Goal: Check status: Check status

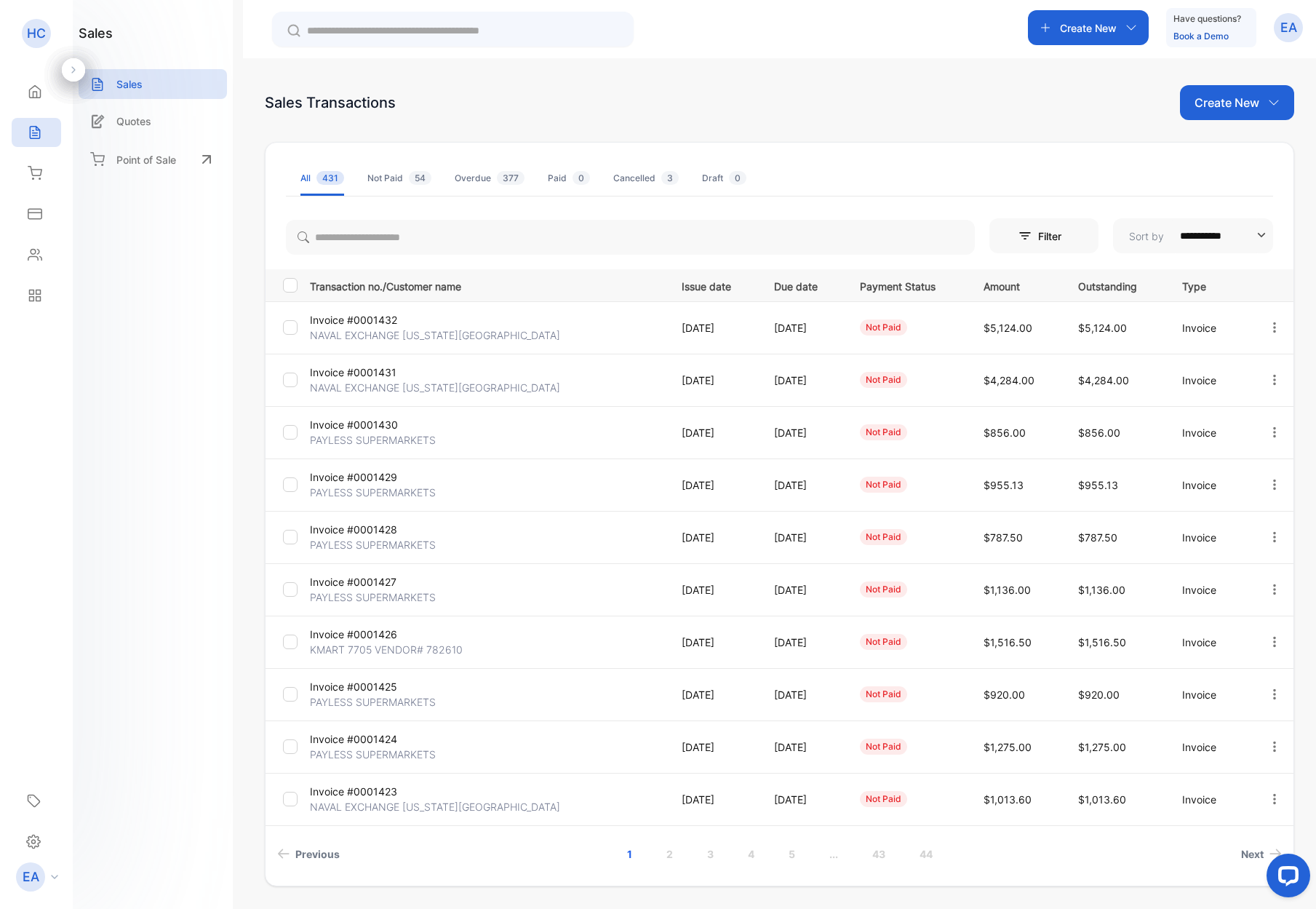
click at [338, 431] on p "Invoice #0001430" at bounding box center [369, 425] width 118 height 15
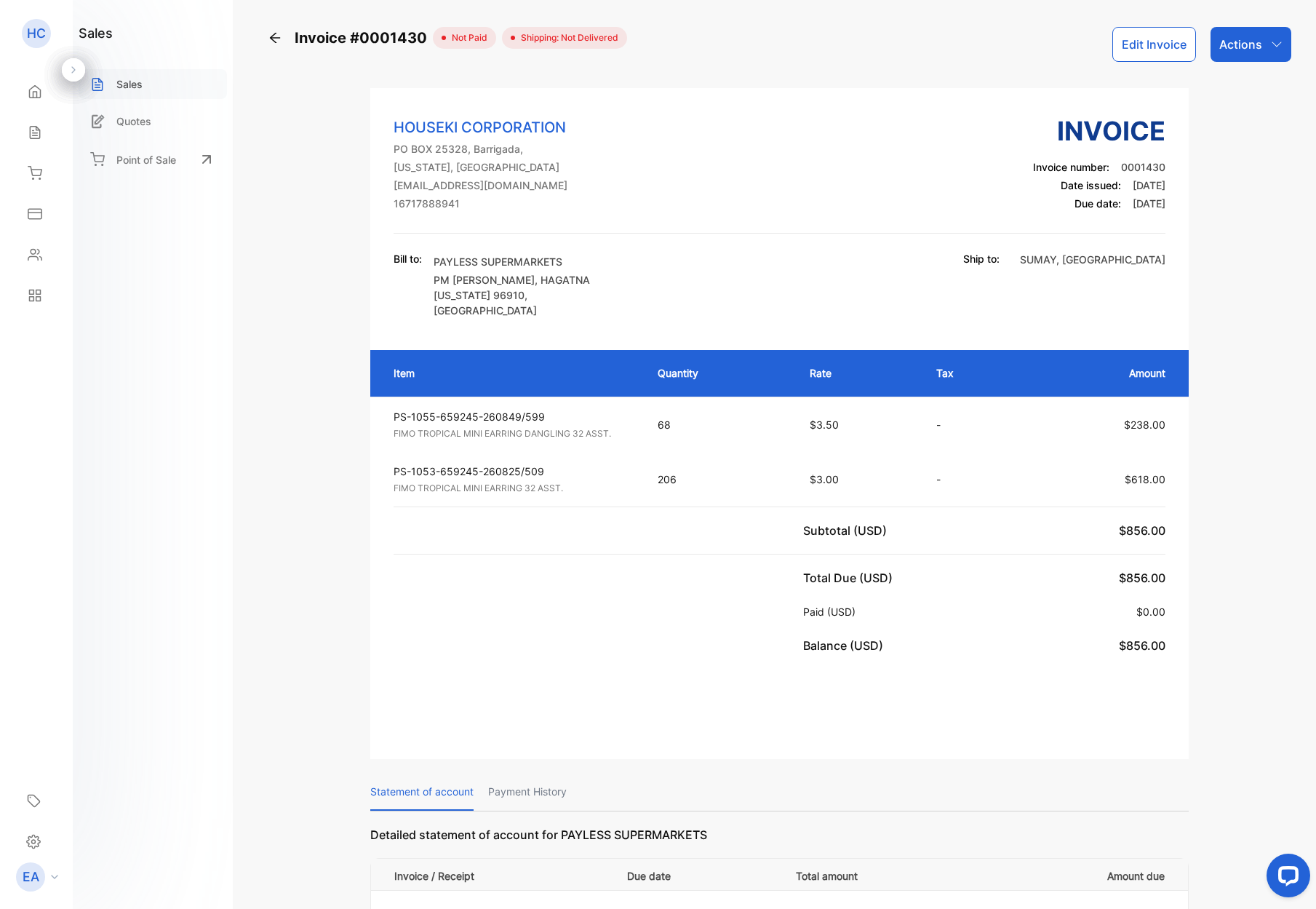
click at [124, 88] on p "Sales" at bounding box center [129, 84] width 27 height 15
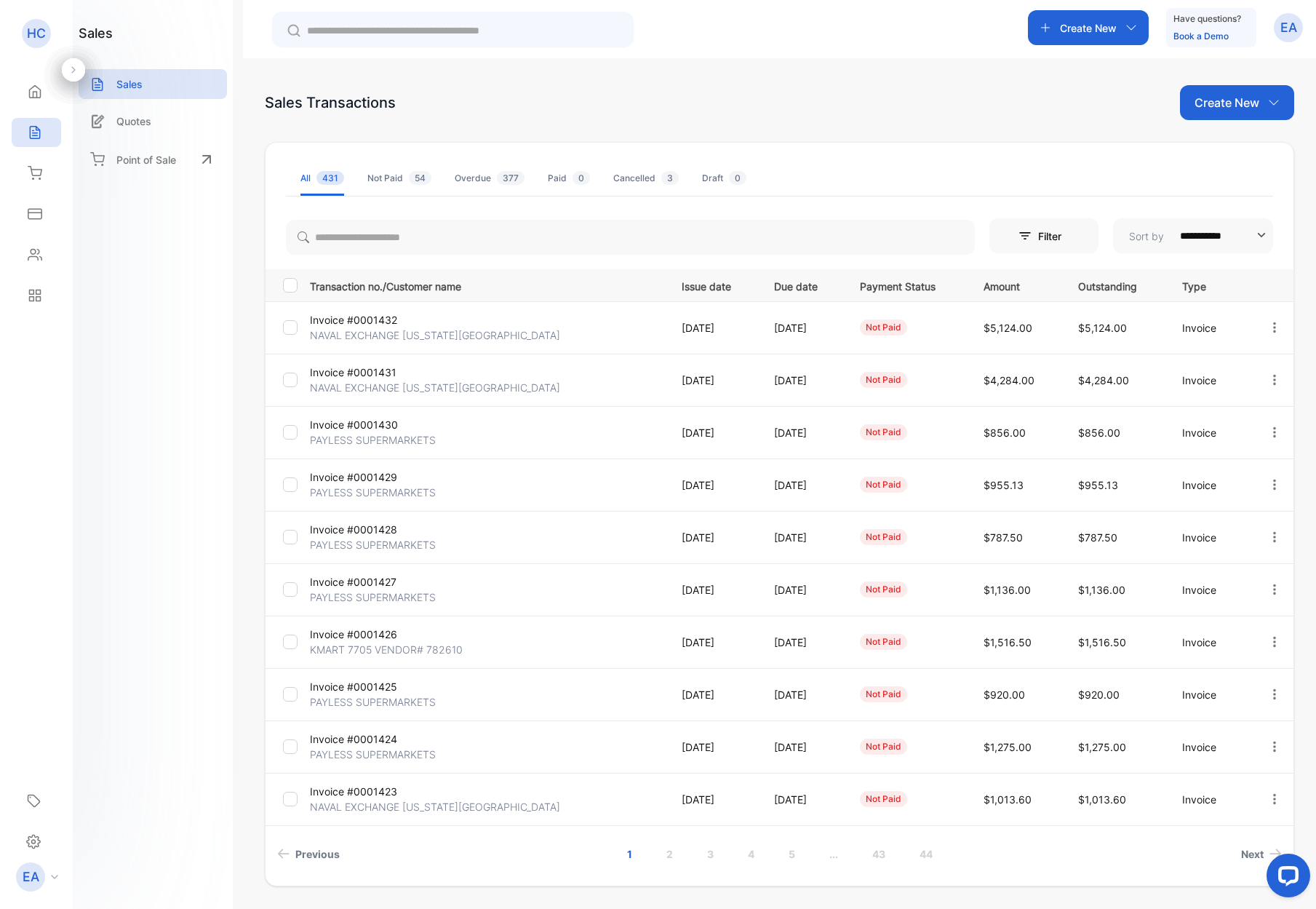
click at [373, 393] on p "NAVAL EXCHANGE [US_STATE][GEOGRAPHIC_DATA]" at bounding box center [435, 388] width 251 height 15
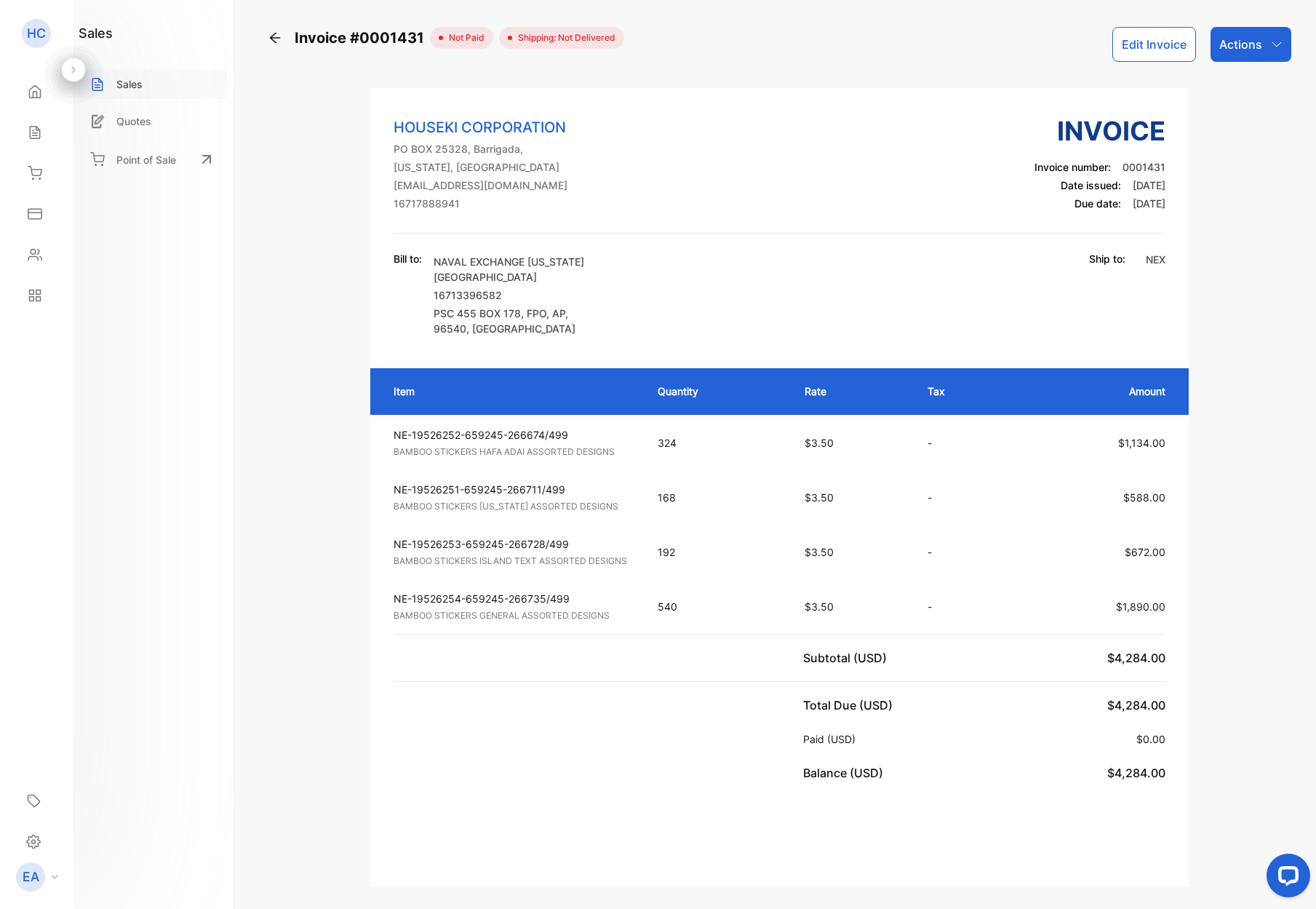
click at [117, 89] on p "Sales" at bounding box center [129, 84] width 27 height 15
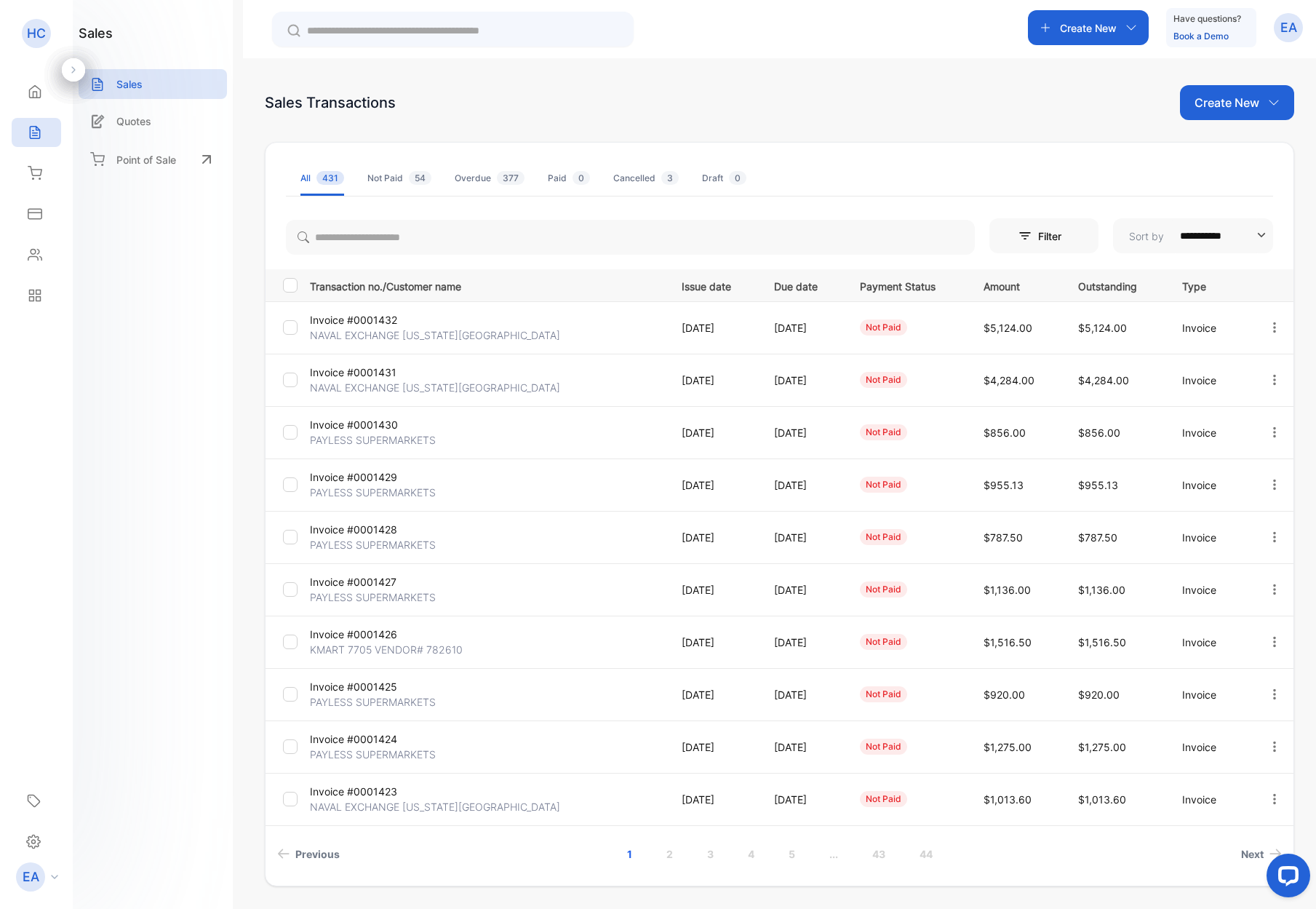
click at [355, 332] on p "NAVAL EXCHANGE [US_STATE][GEOGRAPHIC_DATA]" at bounding box center [435, 335] width 251 height 15
